Goal: Information Seeking & Learning: Learn about a topic

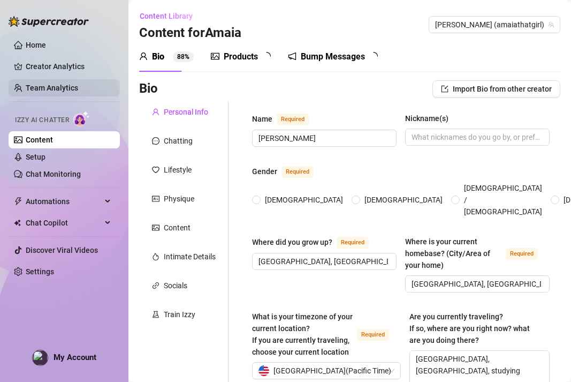
radio input "true"
type input "[DATE]"
click at [75, 92] on link "Team Analytics" at bounding box center [52, 88] width 52 height 9
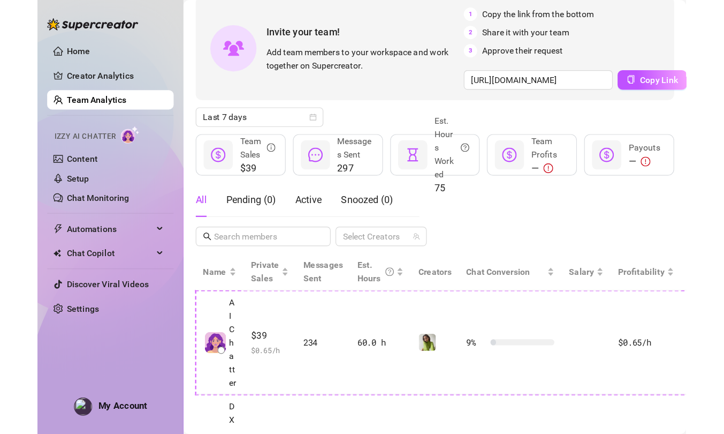
scroll to position [55, 0]
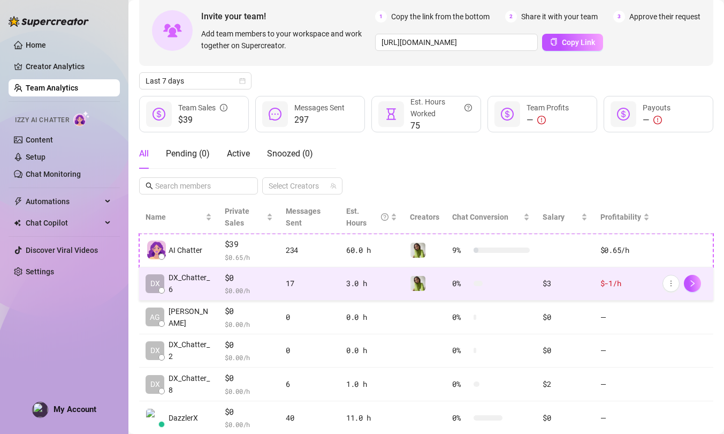
click at [262, 280] on span "$0" at bounding box center [249, 277] width 48 height 13
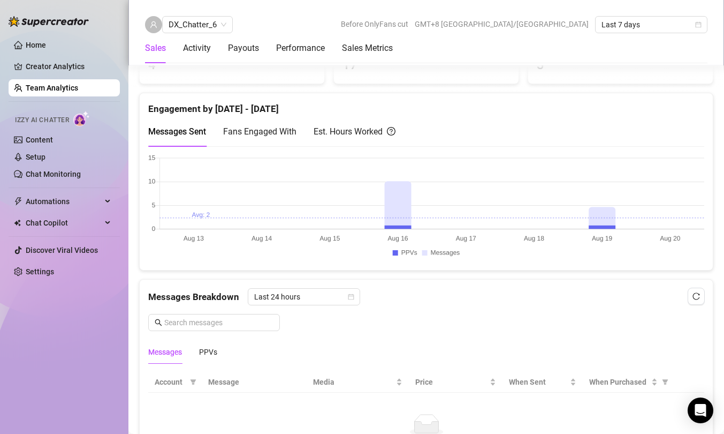
scroll to position [483, 0]
click at [571, 225] on canvas at bounding box center [426, 208] width 556 height 107
click at [571, 205] on canvas at bounding box center [426, 208] width 556 height 107
click at [571, 206] on canvas at bounding box center [426, 208] width 556 height 107
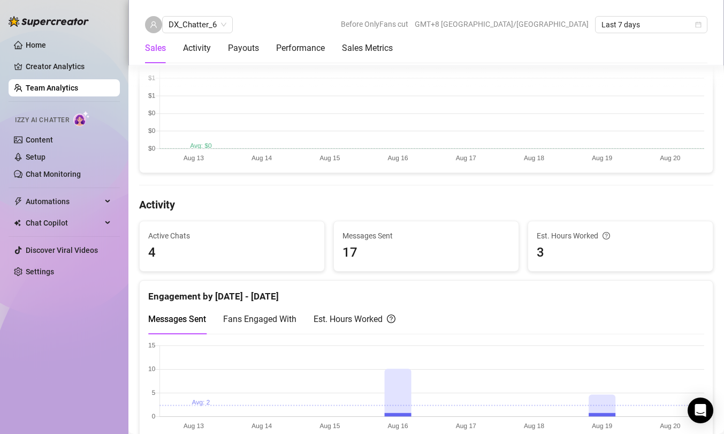
scroll to position [382, 0]
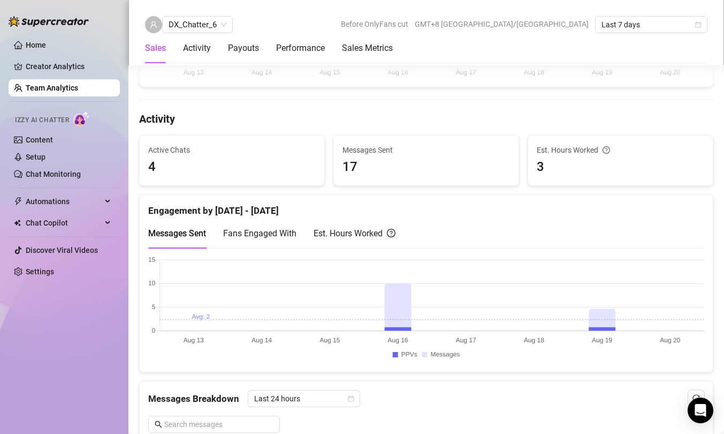
click at [571, 306] on canvas at bounding box center [426, 309] width 556 height 107
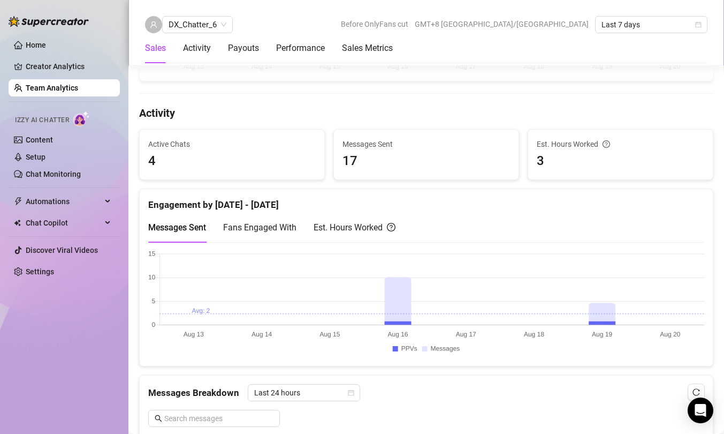
scroll to position [464, 0]
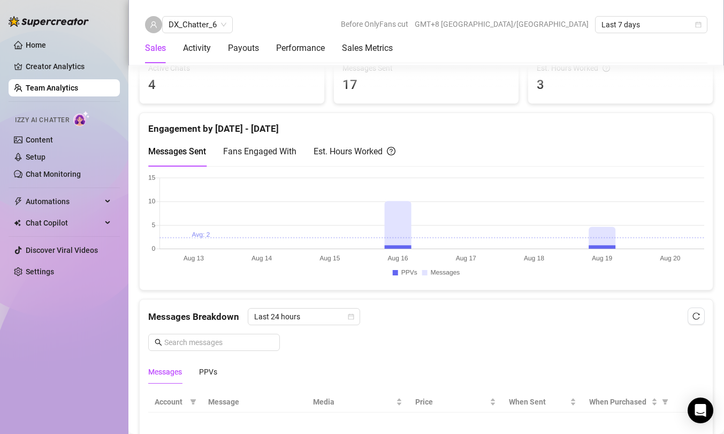
click at [279, 153] on span "Fans Engaged With" at bounding box center [259, 151] width 73 height 10
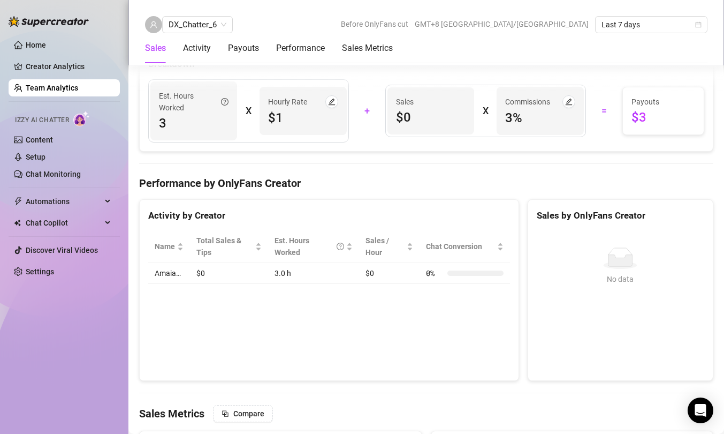
scroll to position [1022, 0]
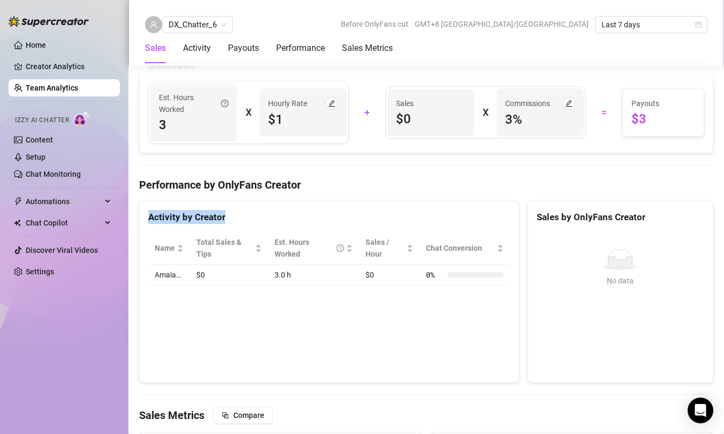
drag, startPoint x: 431, startPoint y: 199, endPoint x: 415, endPoint y: 296, distance: 98.7
click at [415, 296] on div "Total Sales & Tips $0 Sales / Hour $0 Number of PPVs Sold 0 Chats with sales 0 …" at bounding box center [426, 111] width 574 height 1803
click at [415, 296] on div "Activity by Creator Name Total Sales & Tips Est. Hours Worked Sales / Hour Chat…" at bounding box center [329, 292] width 380 height 182
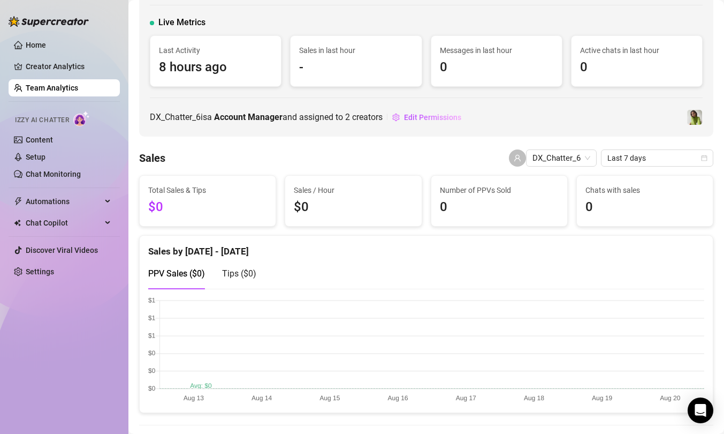
scroll to position [0, 0]
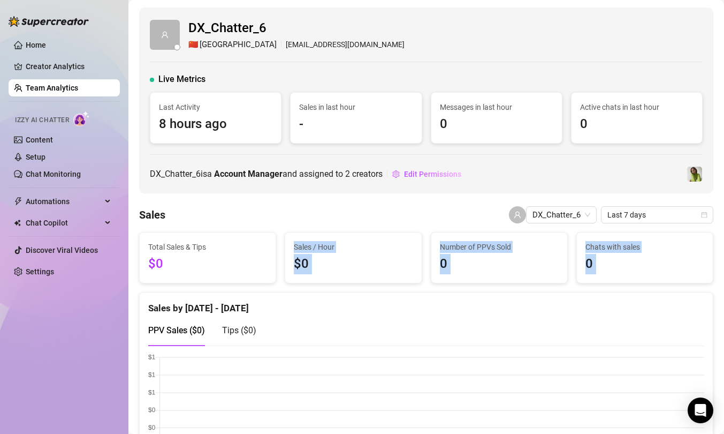
drag, startPoint x: 409, startPoint y: 228, endPoint x: 398, endPoint y: 300, distance: 73.1
click at [398, 300] on div "Sales by [DATE] - [DATE]" at bounding box center [426, 303] width 556 height 23
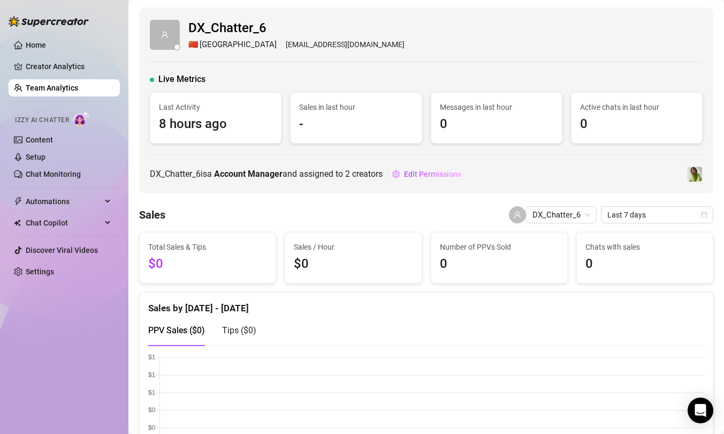
click at [398, 241] on span "Sales / Hour" at bounding box center [353, 247] width 119 height 12
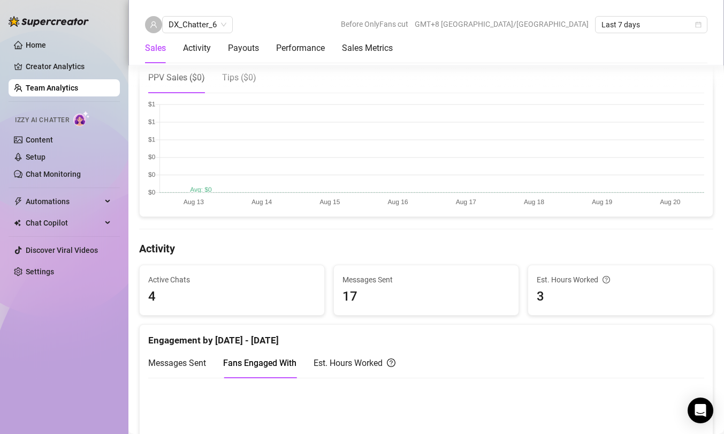
scroll to position [174, 0]
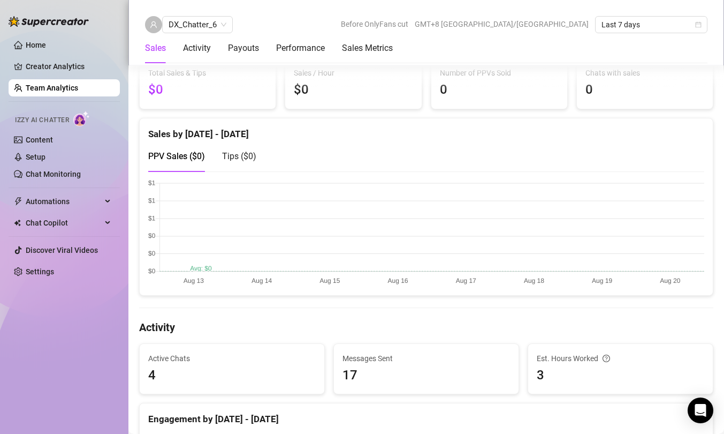
click at [210, 266] on canvas at bounding box center [426, 232] width 556 height 107
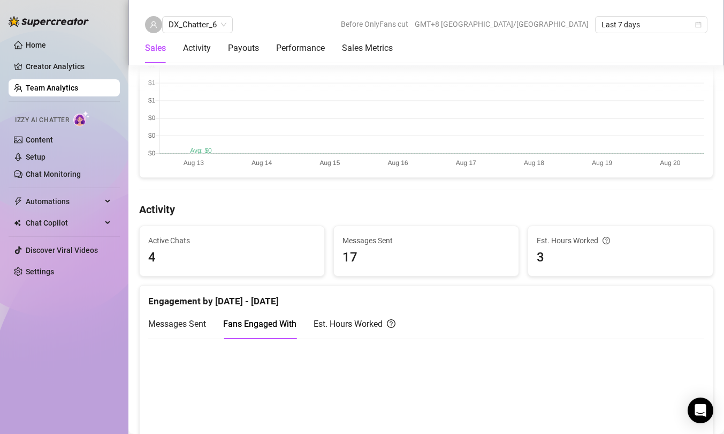
scroll to position [304, 0]
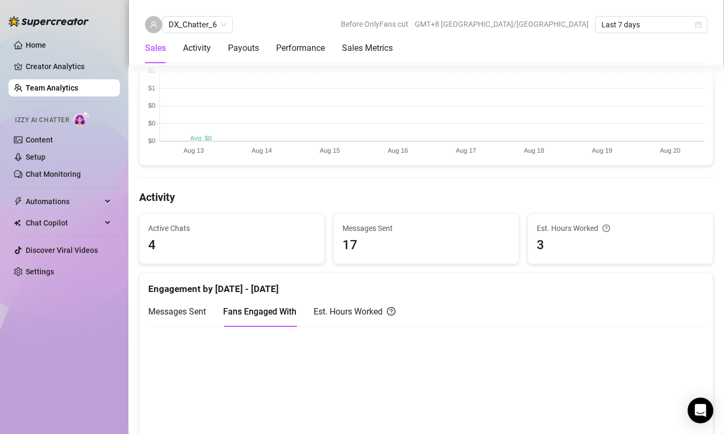
click at [353, 239] on span "17" at bounding box center [427, 245] width 168 height 20
drag, startPoint x: 444, startPoint y: 222, endPoint x: 422, endPoint y: 261, distance: 45.6
click at [422, 261] on div "Messages Sent 17" at bounding box center [426, 239] width 185 height 50
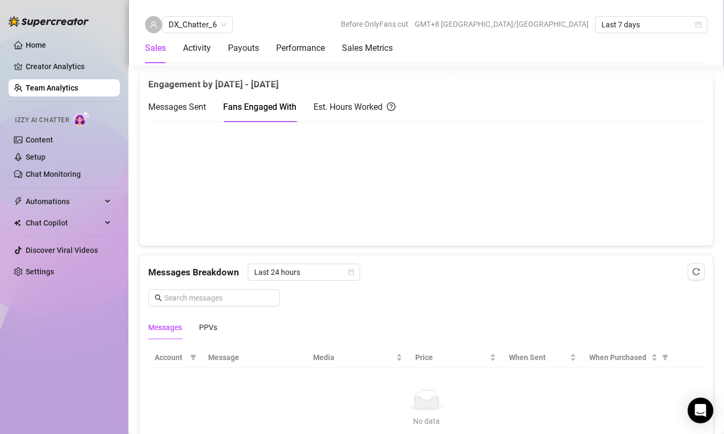
scroll to position [427, 0]
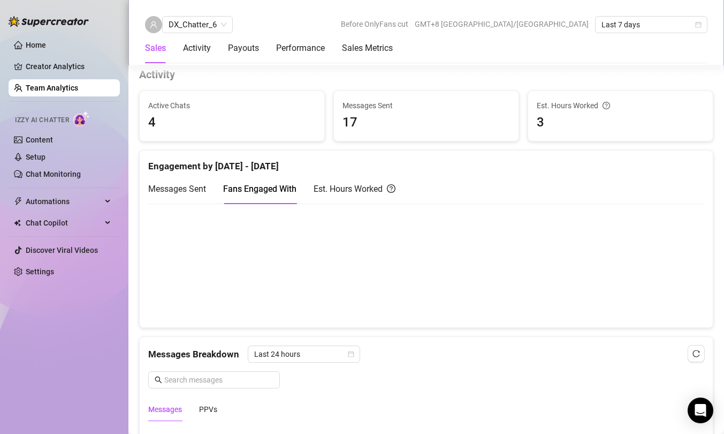
click at [205, 190] on span "Messages Sent" at bounding box center [177, 189] width 58 height 10
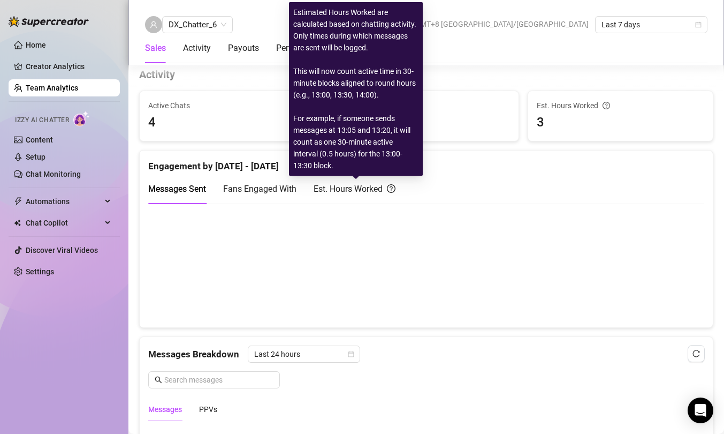
click at [333, 190] on div "Est. Hours Worked" at bounding box center [355, 188] width 82 height 13
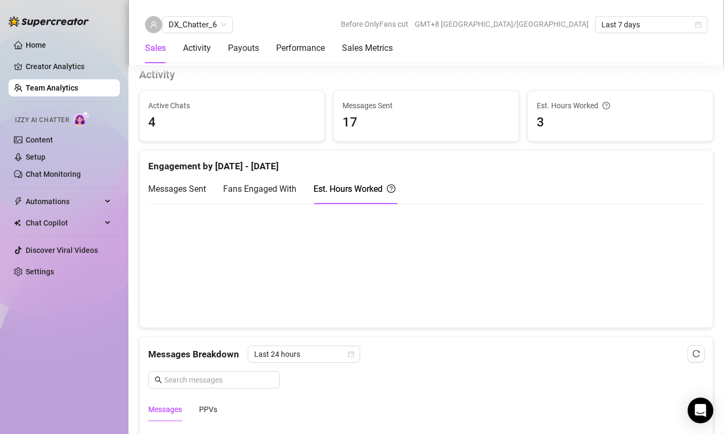
click at [571, 291] on canvas at bounding box center [426, 264] width 556 height 107
click at [397, 277] on canvas at bounding box center [426, 264] width 556 height 107
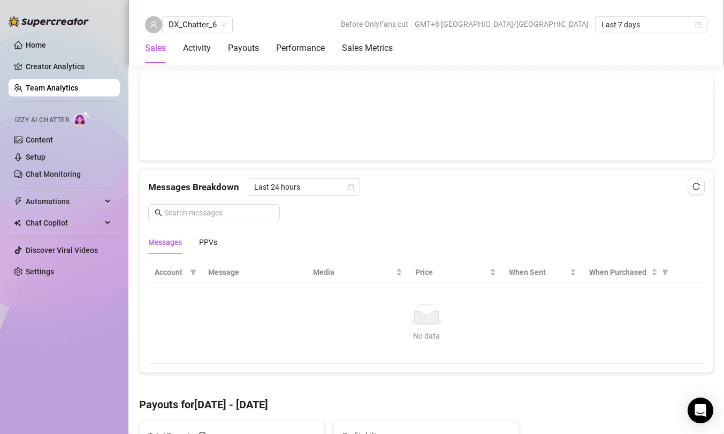
scroll to position [507, 0]
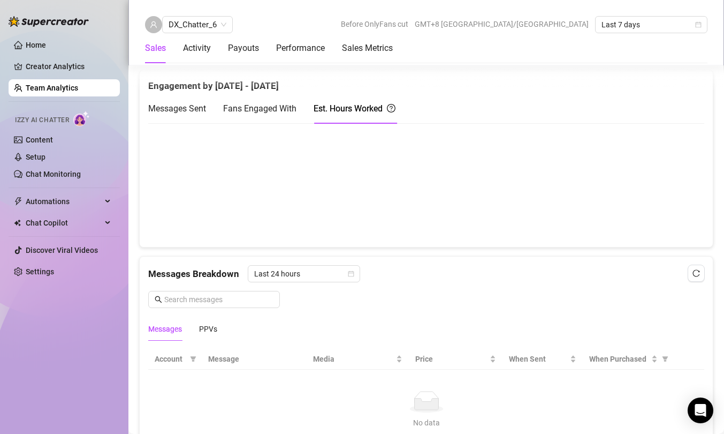
click at [401, 167] on canvas at bounding box center [426, 184] width 556 height 107
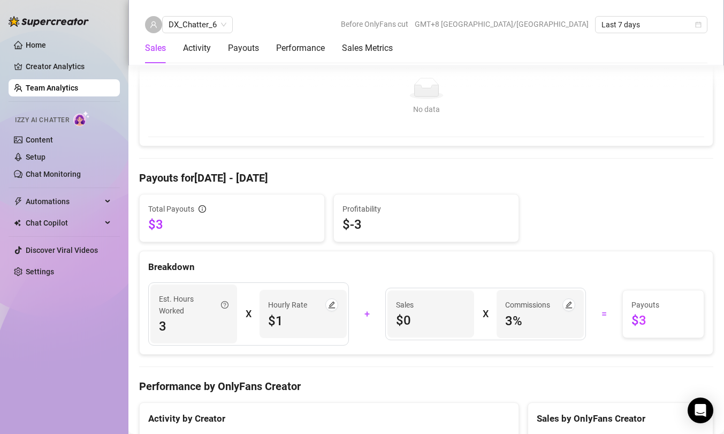
scroll to position [844, 0]
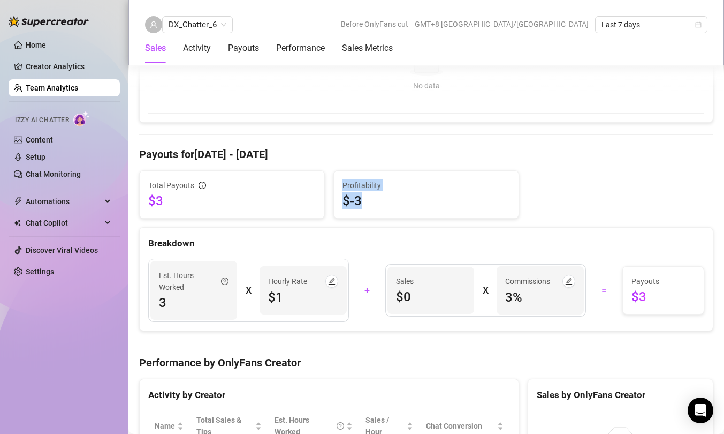
drag, startPoint x: 401, startPoint y: 167, endPoint x: 394, endPoint y: 209, distance: 43.0
click at [394, 209] on div "Total Sales & Tips $0 Sales / Hour $0 Number of PPVs Sold 0 Chats with sales 0 …" at bounding box center [426, 289] width 574 height 1803
click at [394, 209] on div "Profitability $-3" at bounding box center [426, 194] width 185 height 47
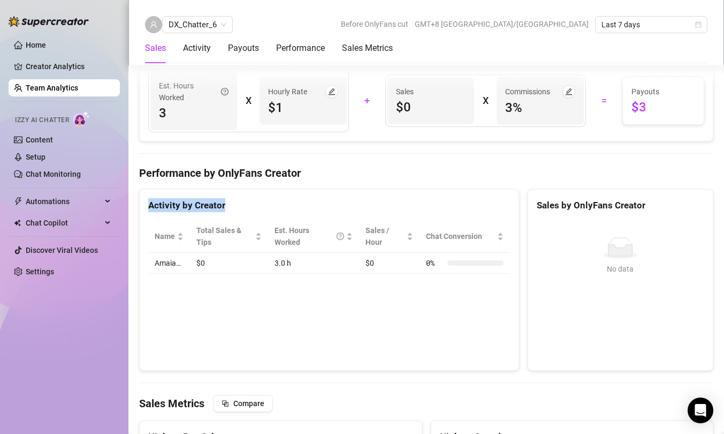
drag, startPoint x: 395, startPoint y: 191, endPoint x: 394, endPoint y: 297, distance: 106.0
click at [394, 297] on div "Activity by Creator Name Total Sales & Tips Est. Hours Worked Sales / Hour Chat…" at bounding box center [329, 280] width 380 height 182
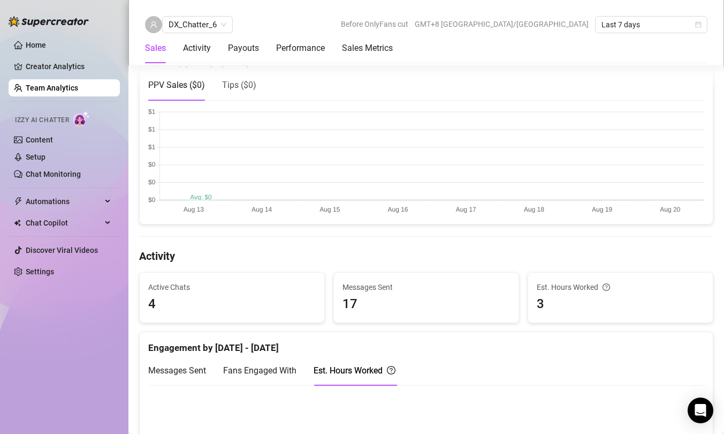
scroll to position [0, 0]
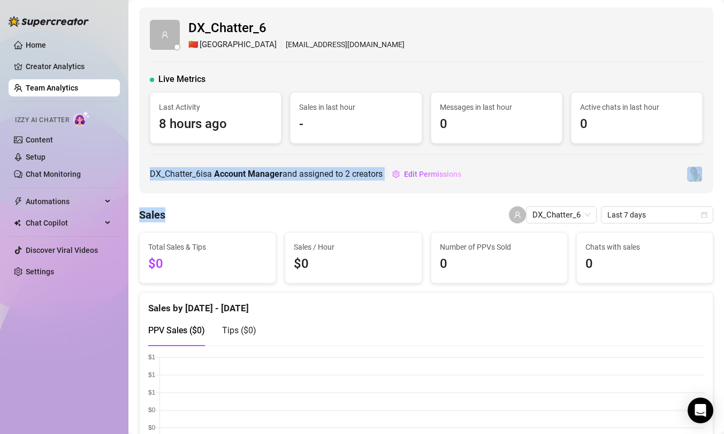
drag, startPoint x: 414, startPoint y: 157, endPoint x: 404, endPoint y: 206, distance: 49.4
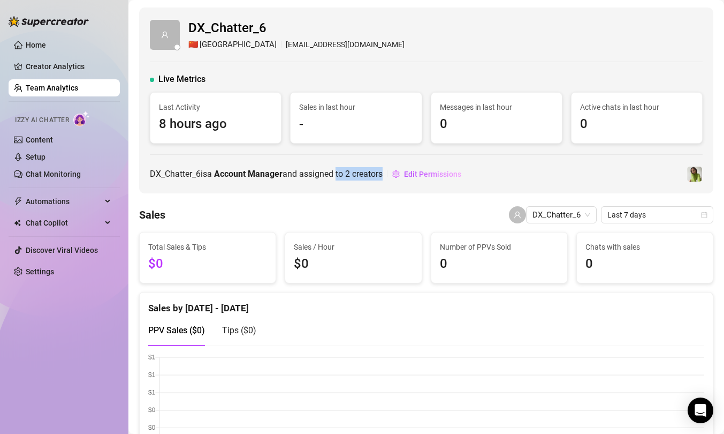
drag, startPoint x: 339, startPoint y: 169, endPoint x: 365, endPoint y: 188, distance: 32.6
click at [365, 188] on div "DX_Chatter_6 🇨🇳 Shanghai [EMAIL_ADDRESS][DOMAIN_NAME] Live Metrics Last Activit…" at bounding box center [426, 100] width 574 height 186
click at [415, 174] on span "Edit Permissions" at bounding box center [432, 174] width 57 height 9
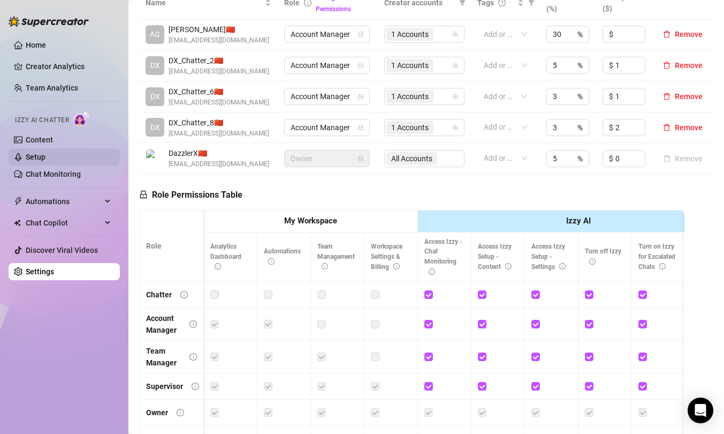
scroll to position [0, 11]
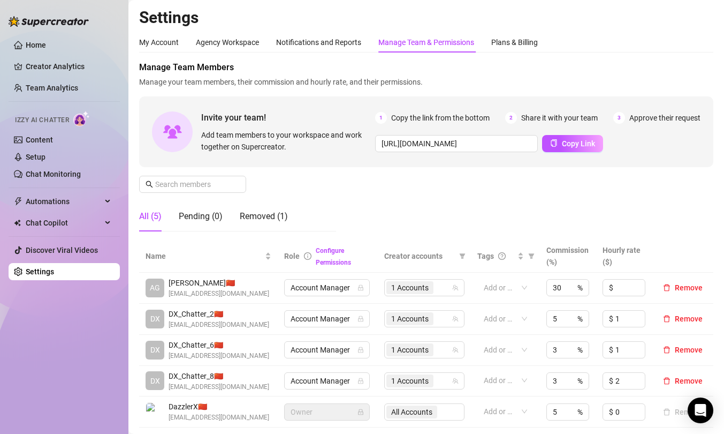
click at [55, 102] on li at bounding box center [64, 101] width 111 height 1
click at [56, 90] on link "Team Analytics" at bounding box center [52, 88] width 52 height 9
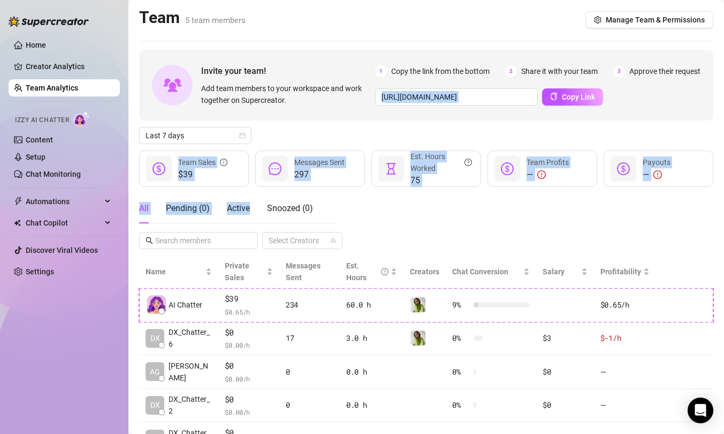
drag, startPoint x: 462, startPoint y: 118, endPoint x: 440, endPoint y: 192, distance: 77.6
click at [440, 192] on div "Invite your team! Add team members to your workspace and work together on Super…" at bounding box center [426, 269] width 574 height 439
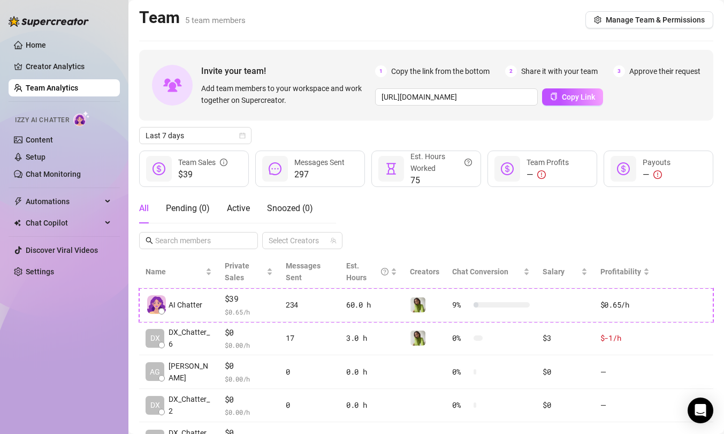
click at [428, 214] on div "All Pending ( 0 ) Active Snoozed ( 0 ) Select Creators" at bounding box center [426, 221] width 574 height 56
click at [46, 49] on link "Home" at bounding box center [36, 45] width 20 height 9
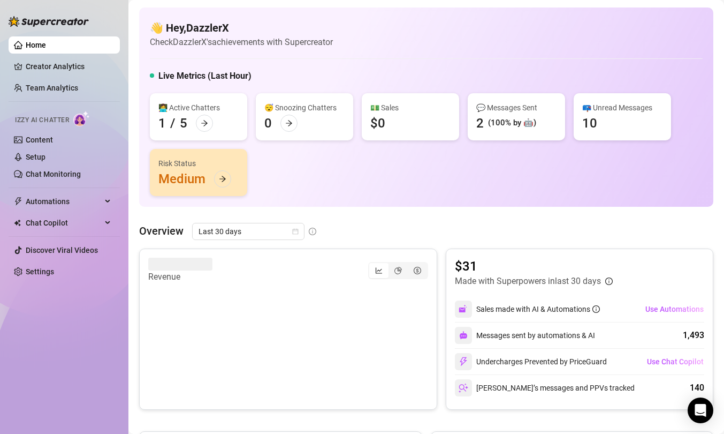
click at [303, 170] on div "👩‍💻 Active Chatters 1 / 5 😴 Snoozing Chatters 0 💵 Sales $0 💬 Messages Sent 2 (1…" at bounding box center [426, 144] width 553 height 103
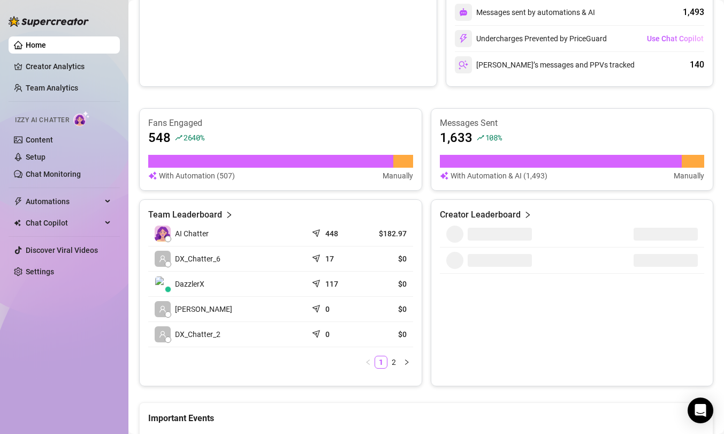
scroll to position [326, 0]
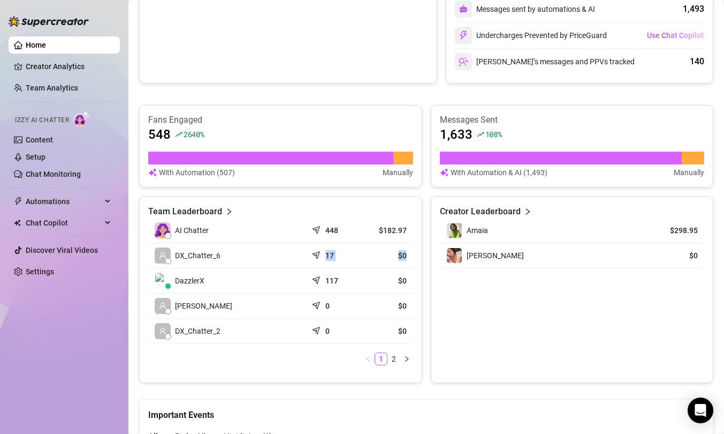
drag, startPoint x: 312, startPoint y: 252, endPoint x: 409, endPoint y: 265, distance: 97.8
click at [409, 265] on tr "DX_Chatter_6 17 $0" at bounding box center [280, 255] width 265 height 25
click at [401, 224] on td "$182.97" at bounding box center [386, 230] width 53 height 25
drag, startPoint x: 411, startPoint y: 235, endPoint x: 317, endPoint y: 235, distance: 93.7
click at [317, 235] on tr "AI Chatter 448 $182.97" at bounding box center [280, 230] width 265 height 25
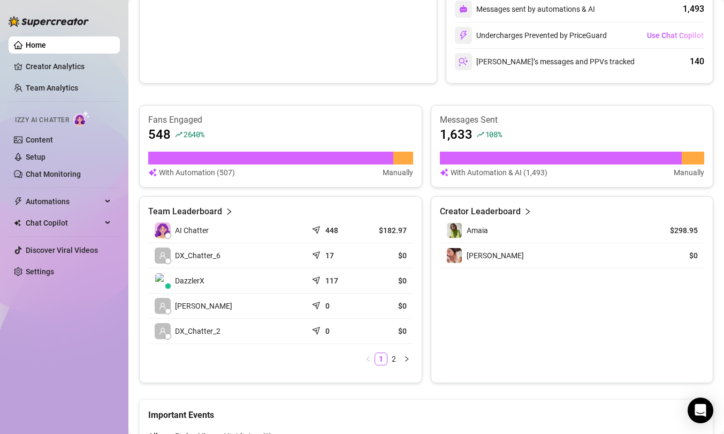
click at [317, 235] on div "448" at bounding box center [334, 230] width 40 height 11
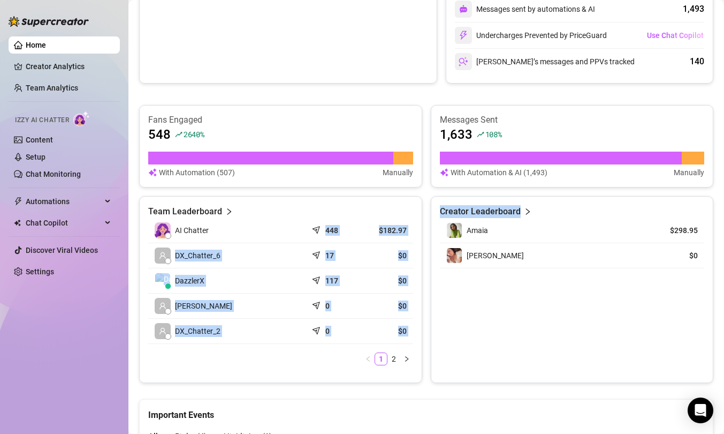
drag, startPoint x: 283, startPoint y: 231, endPoint x: 434, endPoint y: 231, distance: 150.4
click at [434, 231] on div "Team Leaderboard AI Chatter 448 $182.97 DX_Chatter_6 17 $0 DazzlerX 117 $0 [PER…" at bounding box center [426, 289] width 574 height 187
click at [418, 231] on div "Team Leaderboard AI Chatter 448 $182.97 DX_Chatter_6 17 $0 DazzlerX 117 $0 [PER…" at bounding box center [280, 289] width 283 height 187
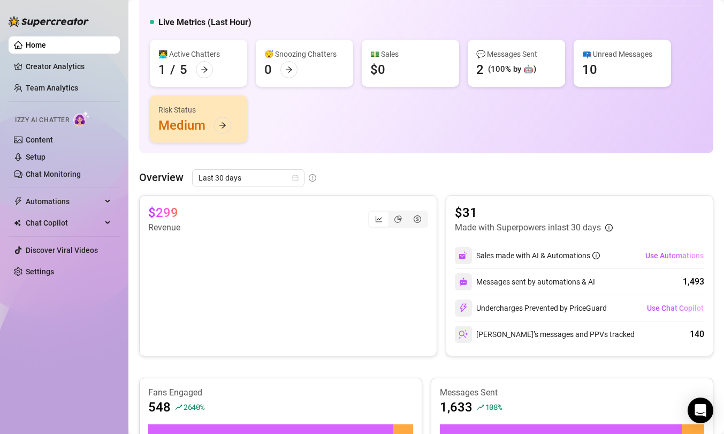
scroll to position [307, 0]
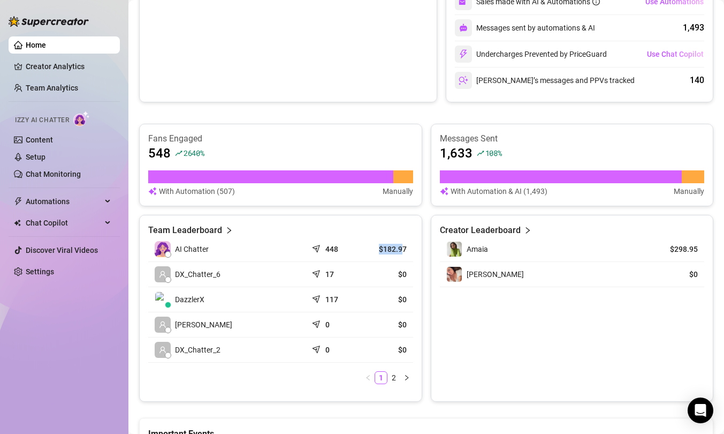
drag, startPoint x: 404, startPoint y: 248, endPoint x: 344, endPoint y: 247, distance: 60.5
click at [344, 247] on tr "AI Chatter 448 $182.97" at bounding box center [280, 249] width 265 height 25
click at [344, 247] on div "448" at bounding box center [334, 249] width 40 height 11
drag, startPoint x: 299, startPoint y: 275, endPoint x: 398, endPoint y: 303, distance: 102.9
click at [398, 303] on tbody "AI Chatter 448 $182.97 DX_Chatter_6 17 $0 DazzlerX 117 $0 [PERSON_NAME] 0 $0 DX…" at bounding box center [280, 300] width 265 height 126
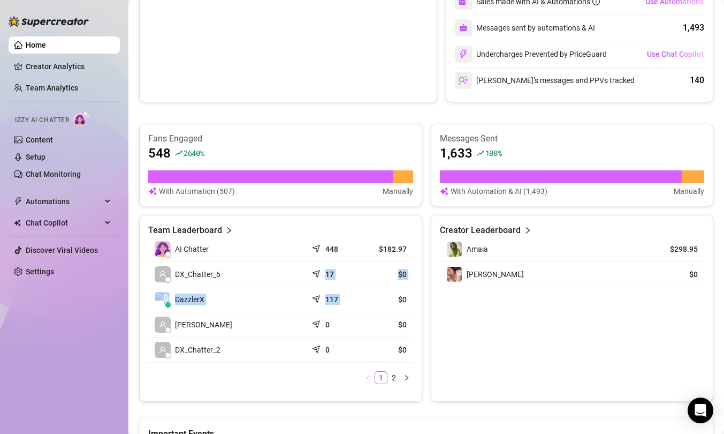
click at [398, 303] on article "$0" at bounding box center [387, 299] width 40 height 11
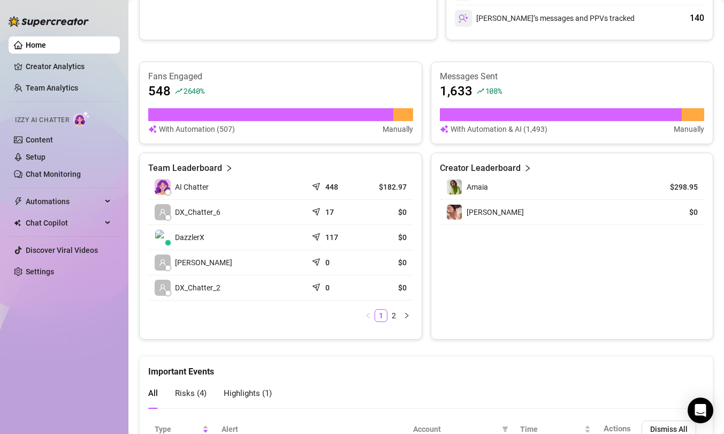
scroll to position [374, 0]
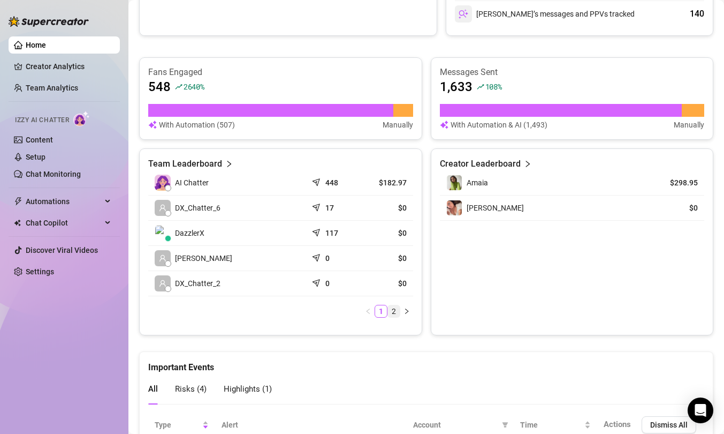
click at [394, 311] on link "2" at bounding box center [394, 311] width 12 height 12
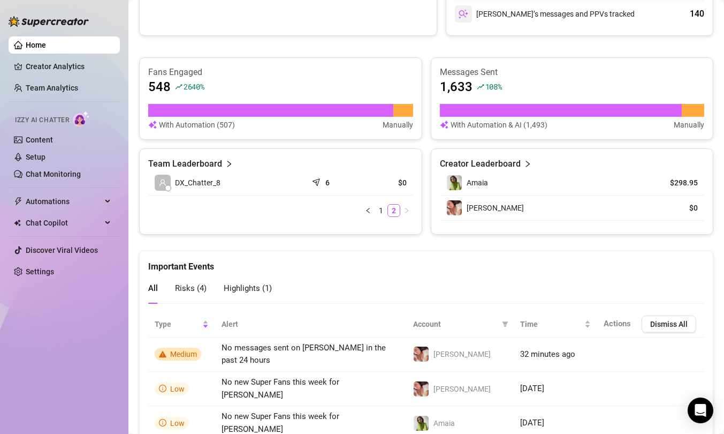
scroll to position [468, 0]
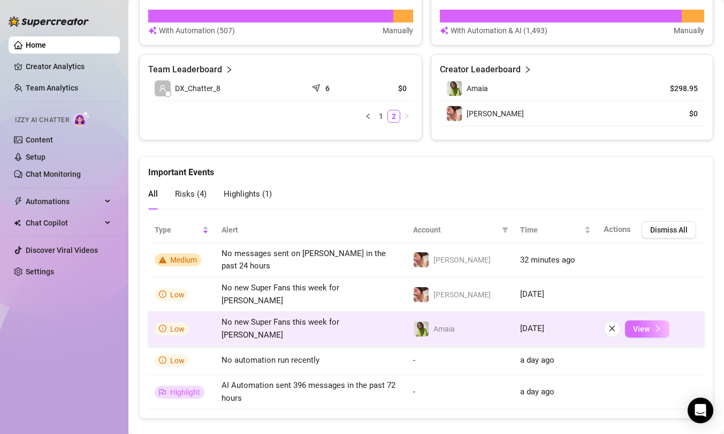
click at [571, 324] on span "View" at bounding box center [641, 328] width 17 height 9
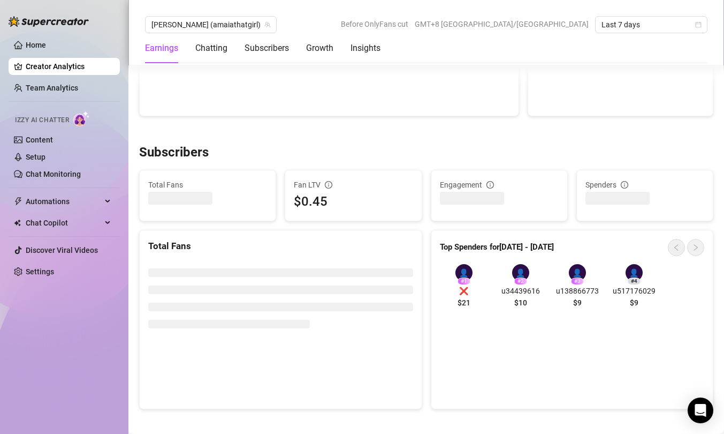
scroll to position [618, 0]
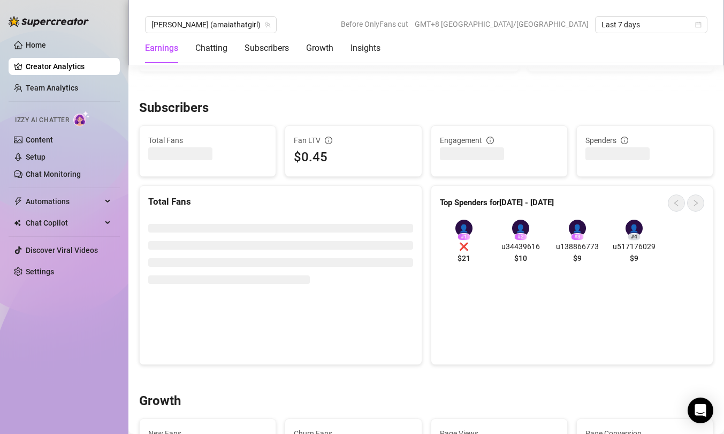
click at [459, 226] on div "👤" at bounding box center [464, 228] width 17 height 17
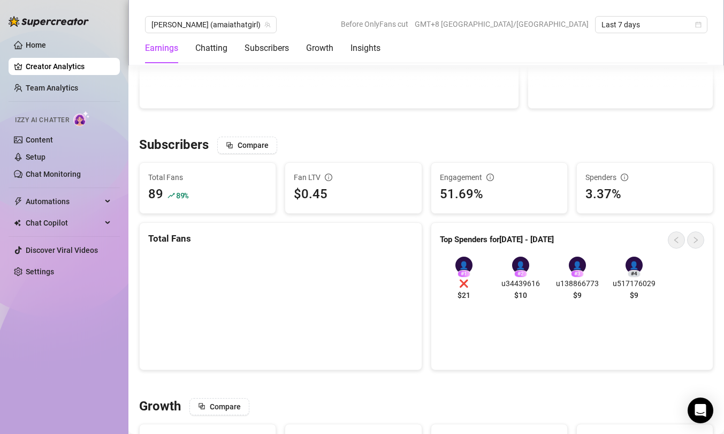
scroll to position [534, 0]
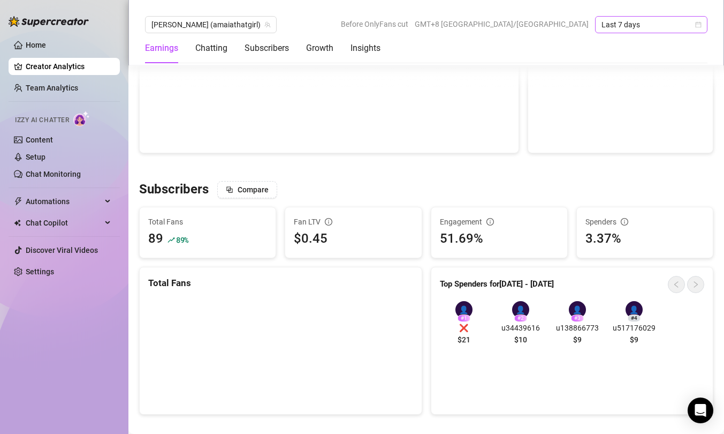
click at [571, 26] on span "Last 7 days" at bounding box center [652, 25] width 100 height 16
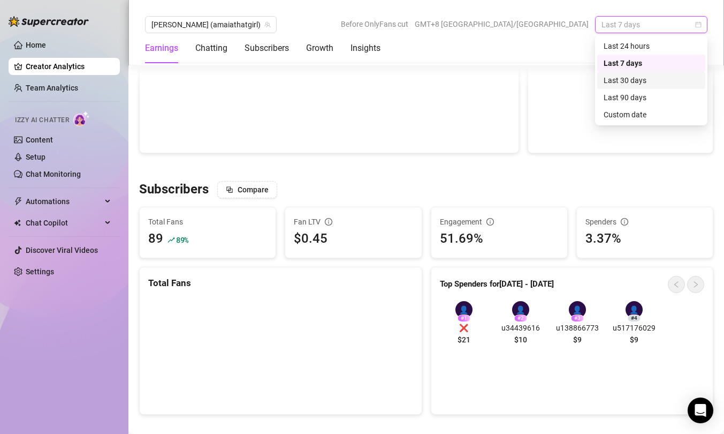
click at [571, 80] on div "Last 30 days" at bounding box center [651, 80] width 95 height 12
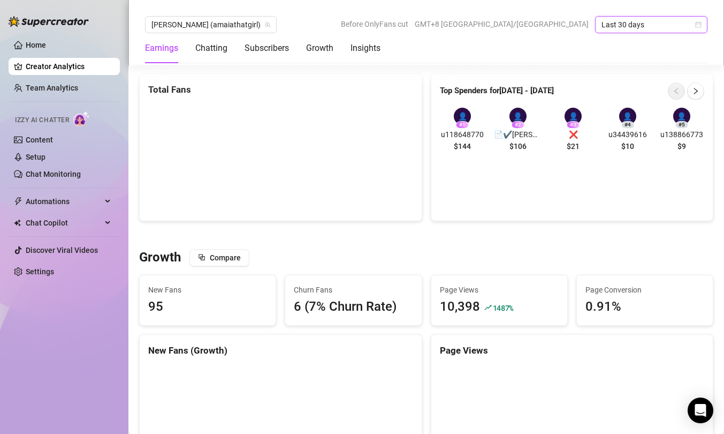
scroll to position [721, 0]
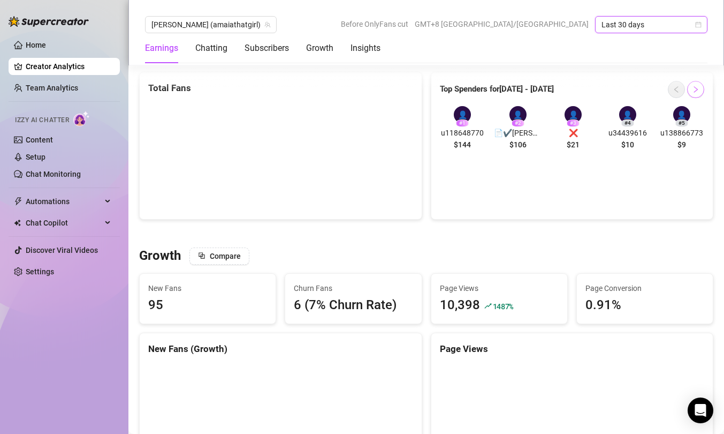
click at [571, 92] on icon "right" at bounding box center [695, 89] width 7 height 7
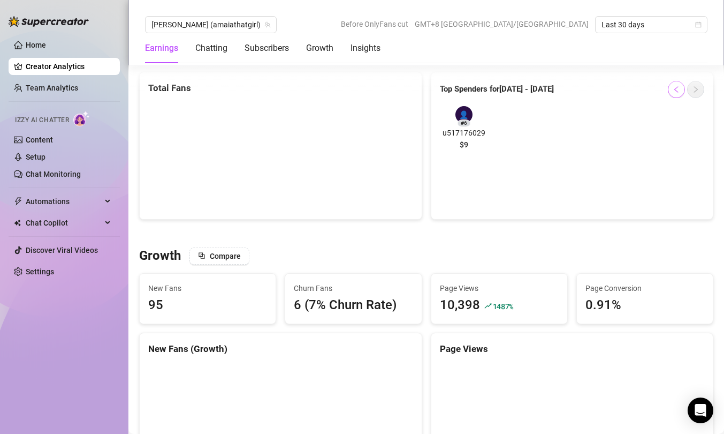
click at [571, 87] on icon "left" at bounding box center [677, 89] width 4 height 6
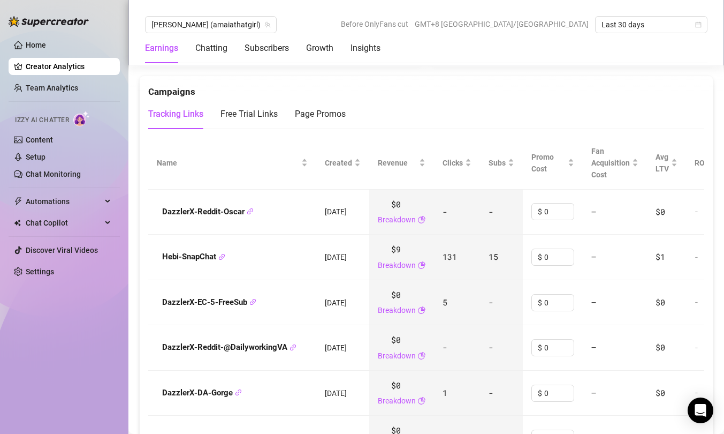
scroll to position [1161, 0]
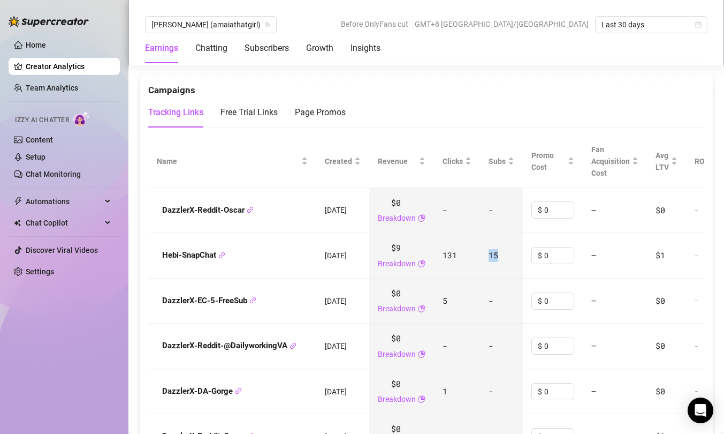
drag, startPoint x: 505, startPoint y: 253, endPoint x: 470, endPoint y: 253, distance: 35.3
click at [470, 253] on tr "Hebi-SnapChat [DATE] $9 Breakdown 131 15 $ 0 — $1 - Last scan: 6 hours ago" at bounding box center [497, 256] width 699 height 46
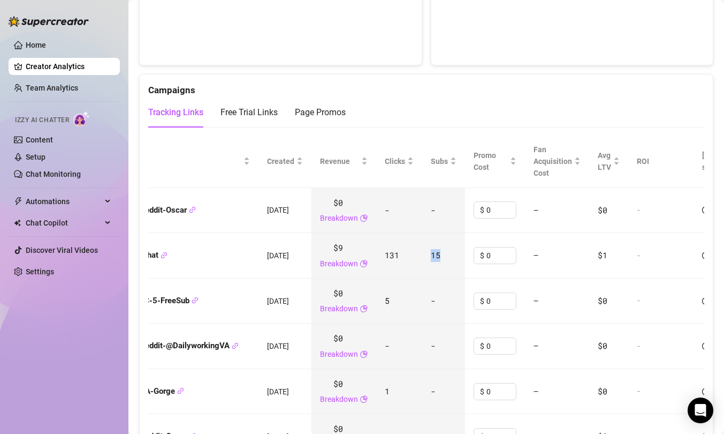
scroll to position [0, 46]
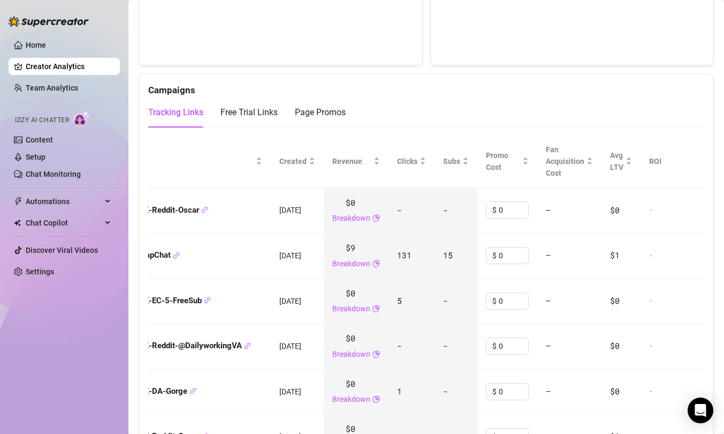
click at [466, 259] on td "15" at bounding box center [456, 256] width 43 height 46
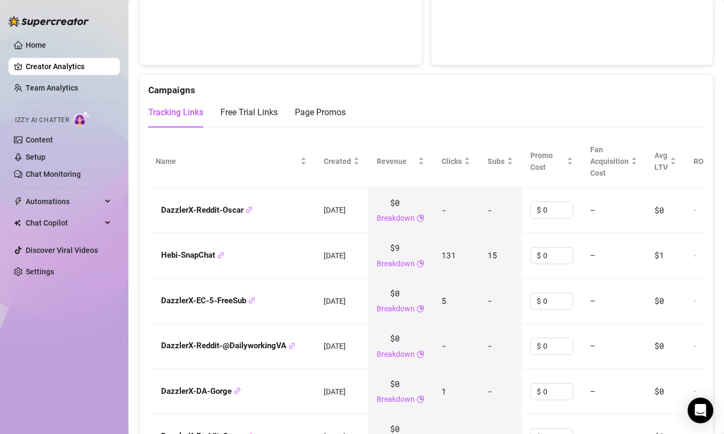
scroll to position [0, 0]
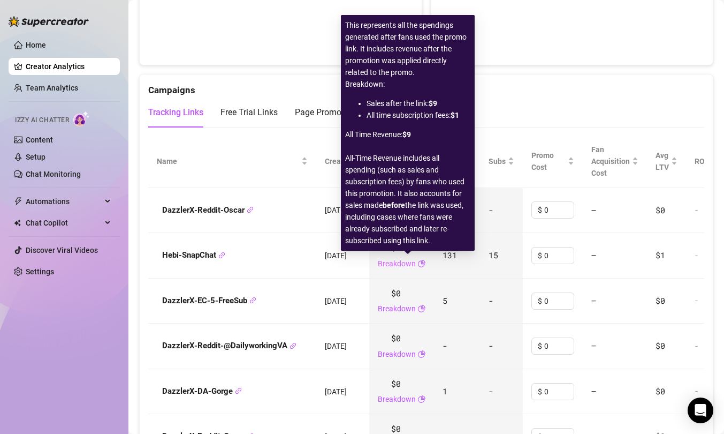
click at [416, 267] on link "Breakdown" at bounding box center [397, 264] width 38 height 12
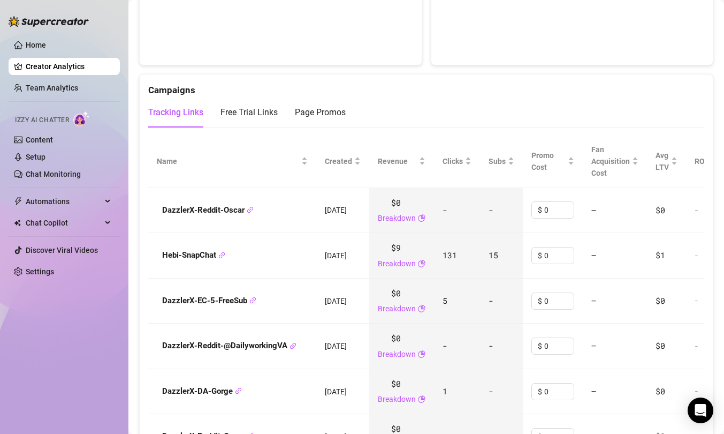
click at [460, 268] on td "131" at bounding box center [457, 256] width 46 height 46
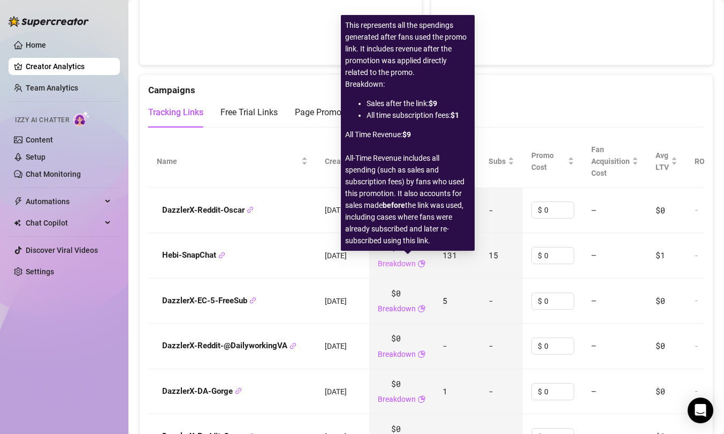
click at [410, 264] on link "Breakdown" at bounding box center [397, 264] width 38 height 12
click at [457, 259] on span "131" at bounding box center [450, 254] width 14 height 11
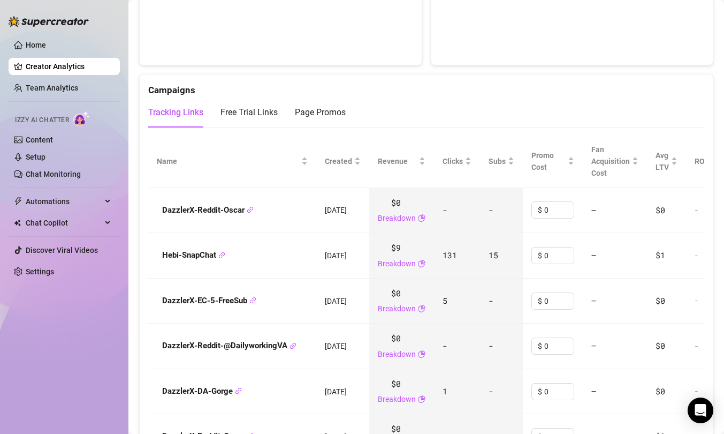
click at [424, 259] on div "Breakdown" at bounding box center [402, 264] width 48 height 12
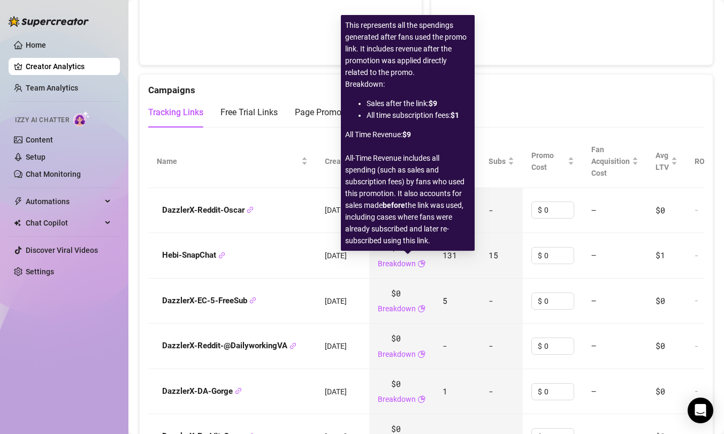
click at [448, 264] on td "131" at bounding box center [457, 256] width 46 height 46
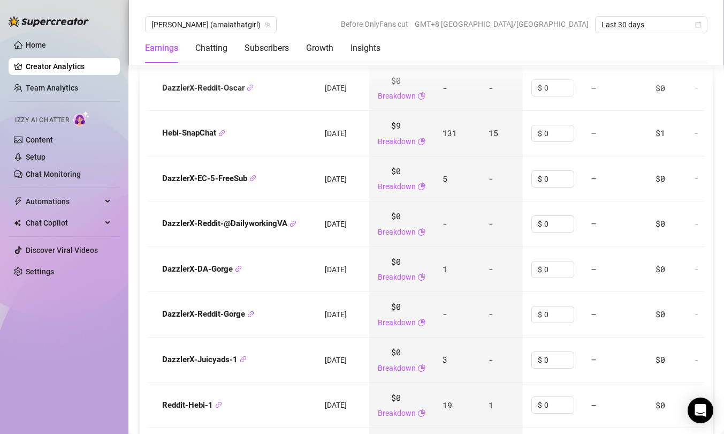
scroll to position [1282, 0]
click at [213, 47] on div "Chatting" at bounding box center [211, 48] width 32 height 13
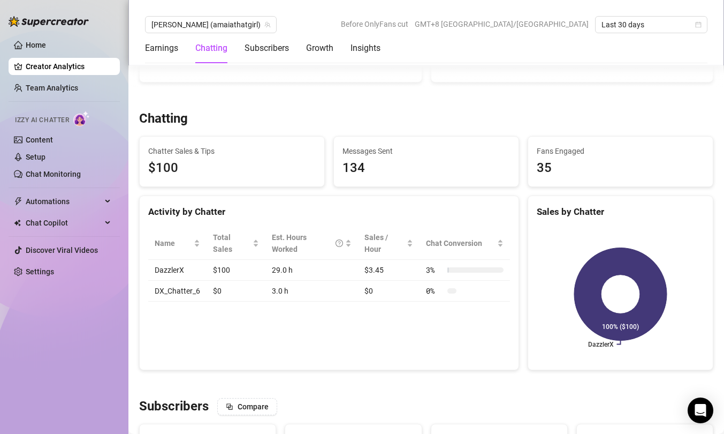
scroll to position [360, 0]
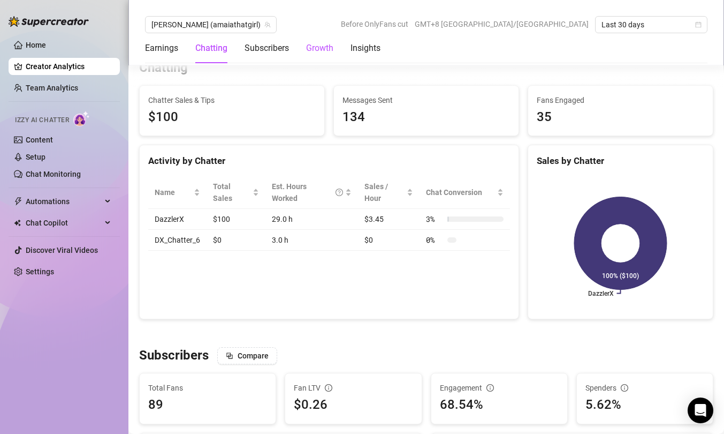
click at [316, 49] on div "Growth" at bounding box center [319, 48] width 27 height 13
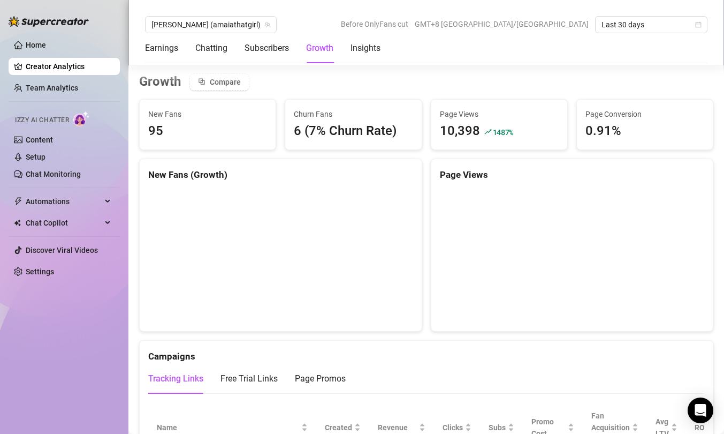
scroll to position [898, 0]
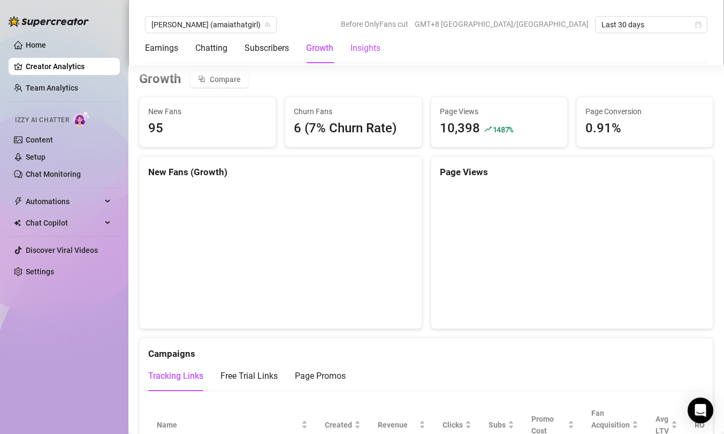
click at [366, 48] on div "Insights" at bounding box center [366, 48] width 30 height 13
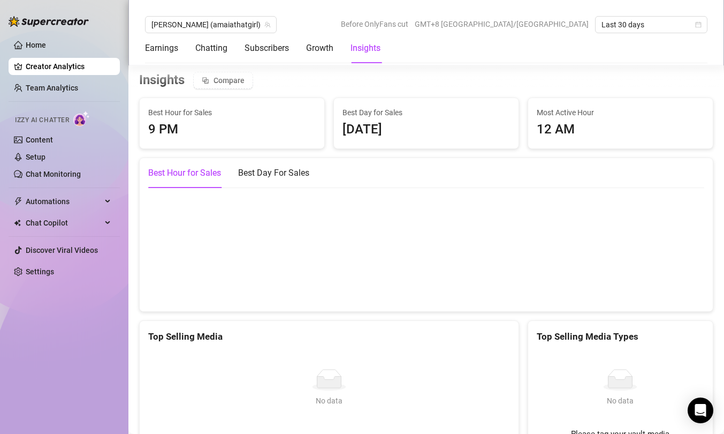
scroll to position [1796, 0]
click at [42, 46] on link "Home" at bounding box center [36, 45] width 20 height 9
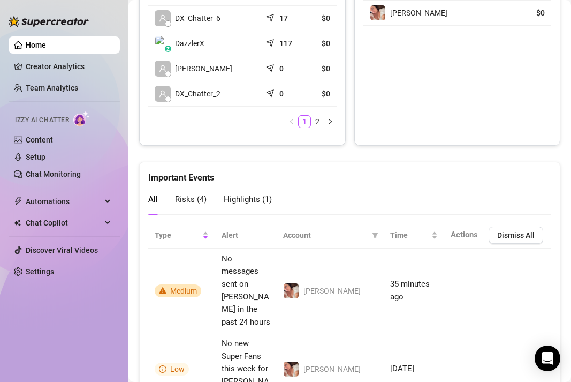
scroll to position [812, 0]
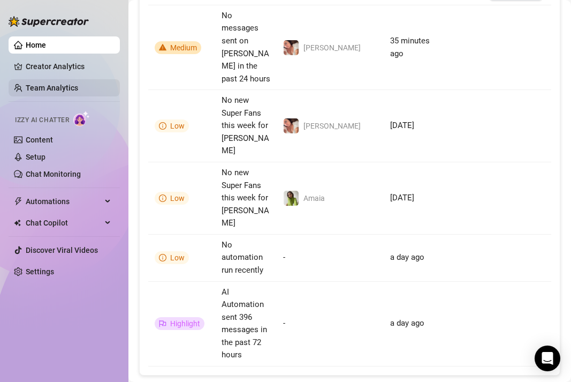
click at [61, 89] on link "Team Analytics" at bounding box center [52, 88] width 52 height 9
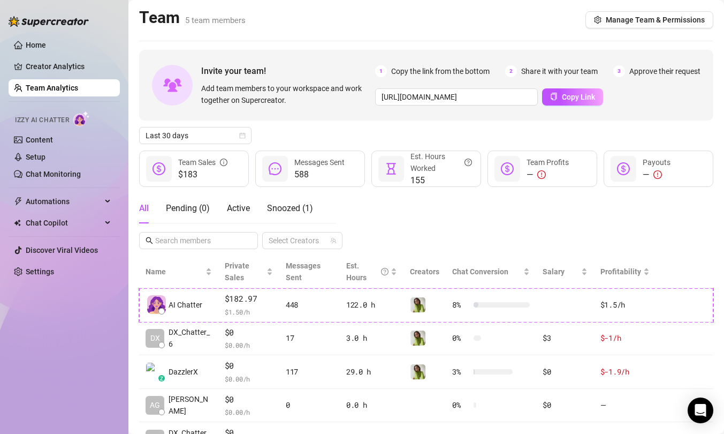
click at [76, 87] on link "Team Analytics" at bounding box center [52, 88] width 52 height 9
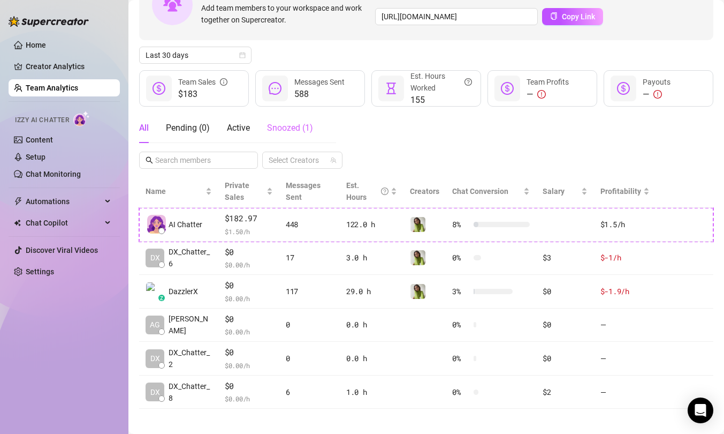
scroll to position [80, 0]
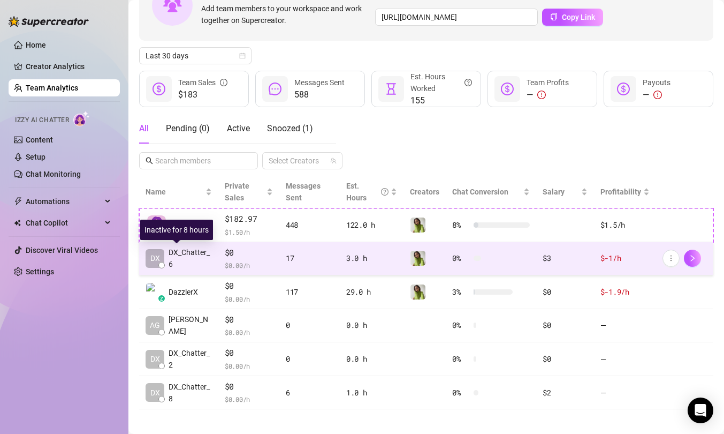
click at [188, 258] on span "DX_Chatter_6" at bounding box center [190, 258] width 43 height 24
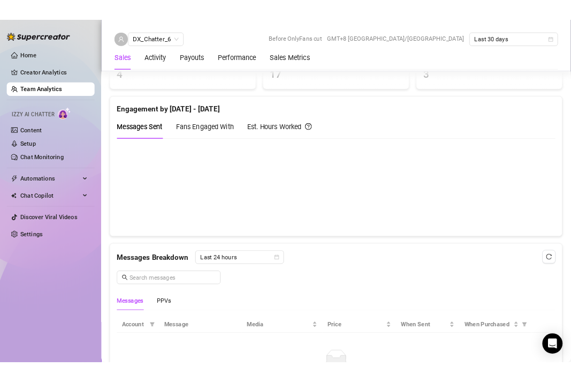
scroll to position [419, 0]
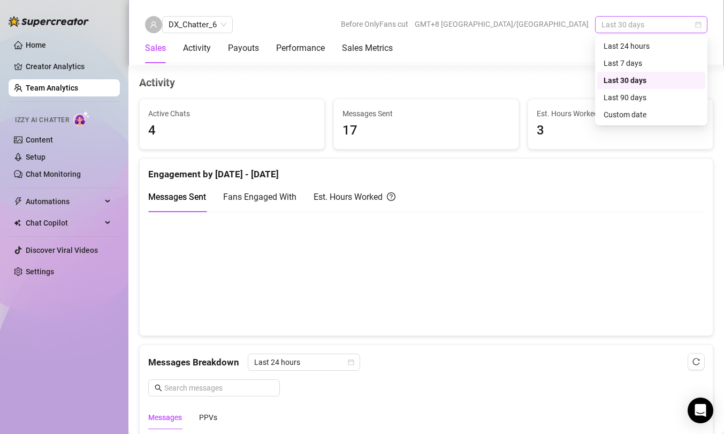
click at [571, 29] on span "Last 30 days" at bounding box center [652, 25] width 100 height 16
click at [571, 63] on div "Last 7 days" at bounding box center [651, 63] width 95 height 12
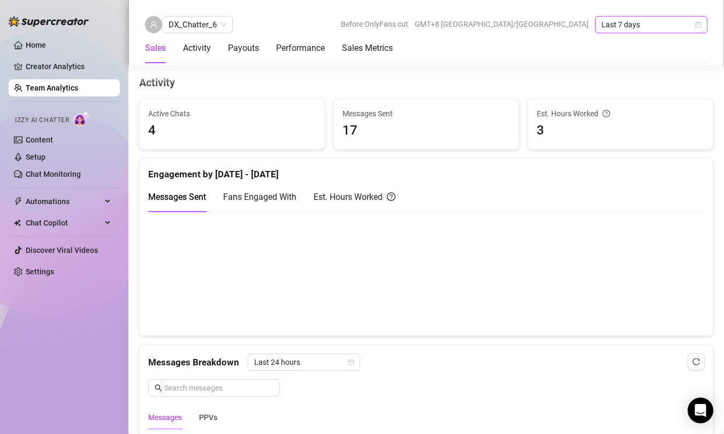
click at [248, 202] on div "Fans Engaged With" at bounding box center [259, 196] width 73 height 13
click at [345, 198] on div "Est. Hours Worked" at bounding box center [355, 196] width 82 height 13
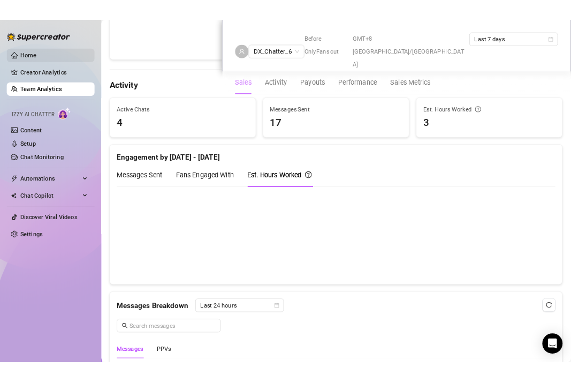
scroll to position [430, 0]
